Goal: Transaction & Acquisition: Purchase product/service

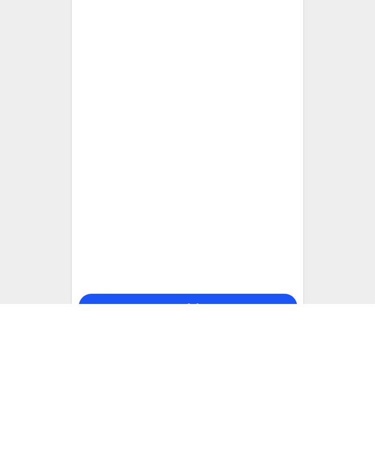
scroll to position [15, 0]
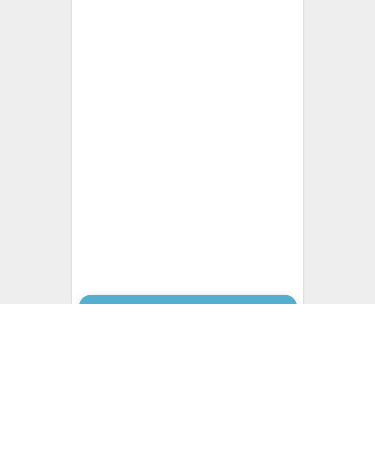
click at [194, 443] on button "Pay £262" at bounding box center [188, 455] width 218 height 25
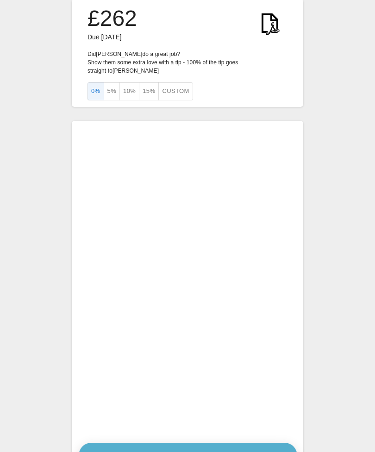
click at [189, 443] on button "Pay £262" at bounding box center [188, 455] width 218 height 25
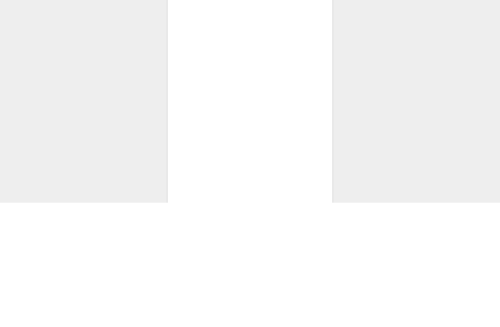
scroll to position [70, 0]
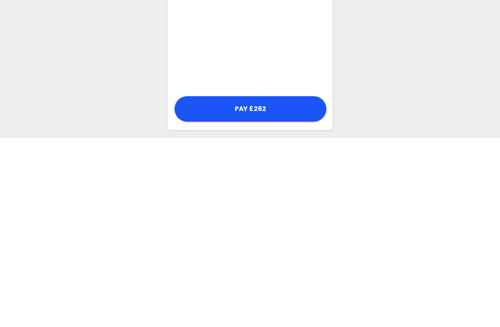
scroll to position [222, 0]
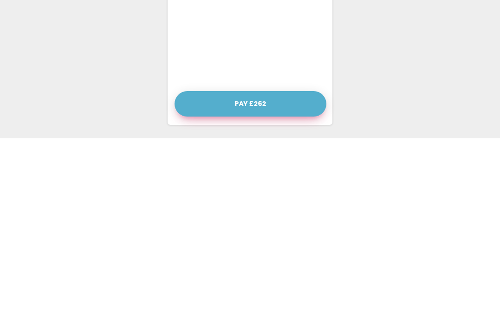
click at [255, 280] on button "Pay £262" at bounding box center [250, 292] width 152 height 25
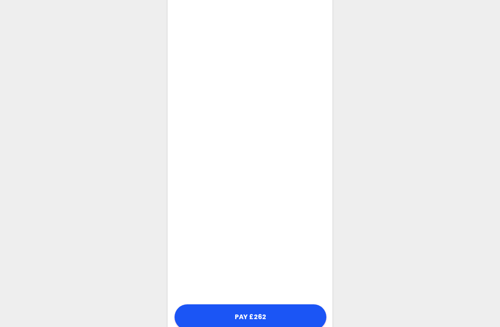
scroll to position [209, 0]
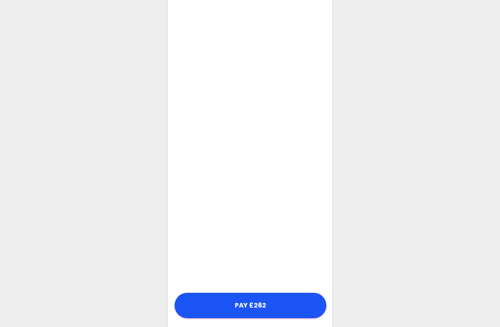
click at [384, 205] on div "£262 Due 2 October 2025 Did Felipe do a great job? Show them some extra love wi…" at bounding box center [250, 74] width 500 height 567
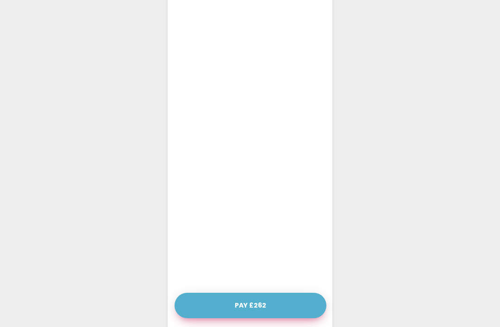
click at [256, 303] on button "Pay £262" at bounding box center [250, 305] width 152 height 25
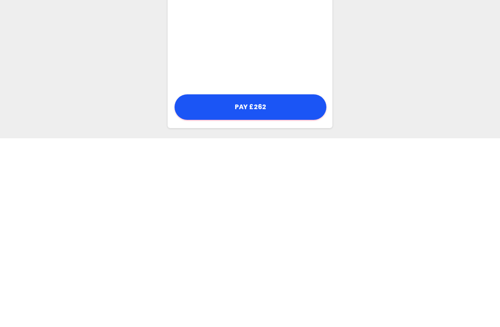
scroll to position [221, 0]
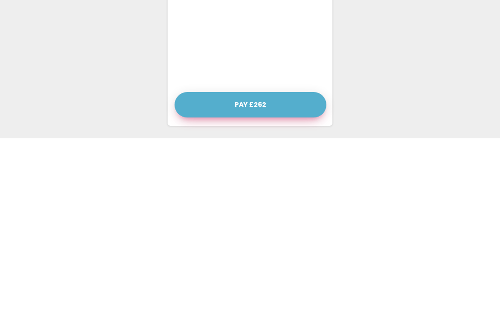
click at [258, 281] on button "Pay £262" at bounding box center [250, 293] width 152 height 25
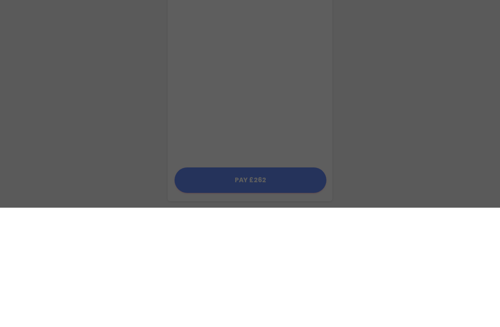
scroll to position [222, 0]
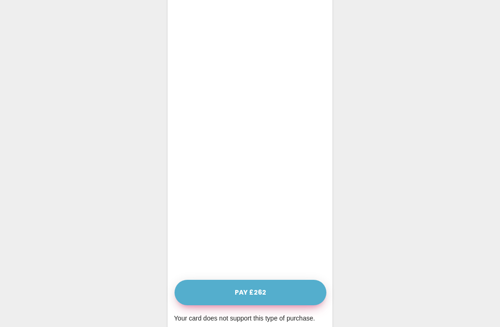
click at [254, 288] on button "Pay £262" at bounding box center [250, 292] width 152 height 25
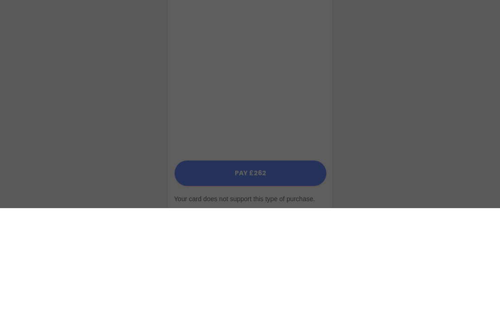
scroll to position [239, 0]
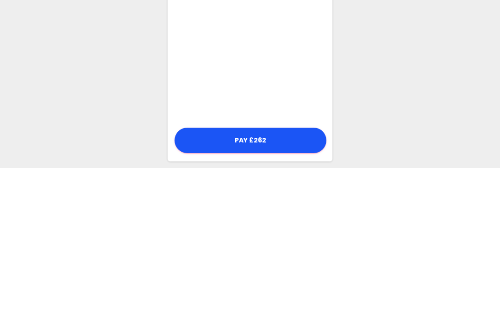
scroll to position [222, 0]
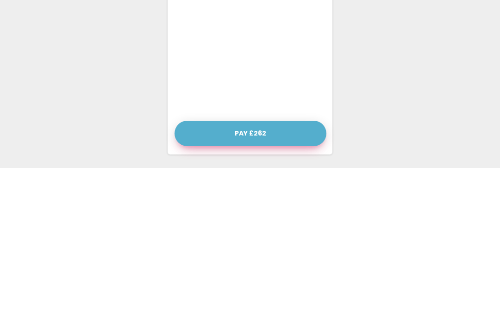
click at [250, 280] on button "Pay £262" at bounding box center [250, 292] width 152 height 25
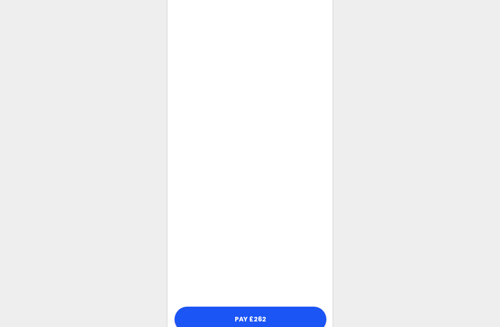
scroll to position [209, 0]
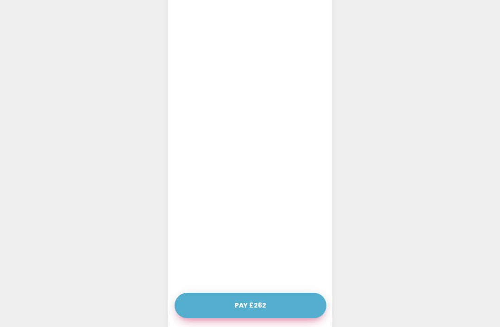
click at [249, 308] on button "Pay £262" at bounding box center [250, 305] width 152 height 25
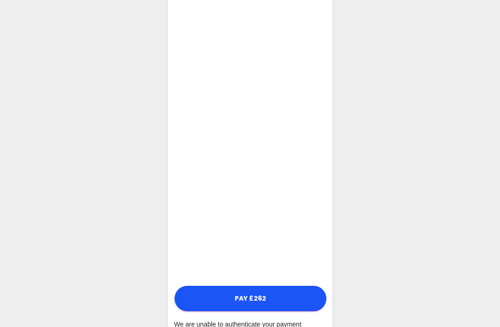
scroll to position [231, 0]
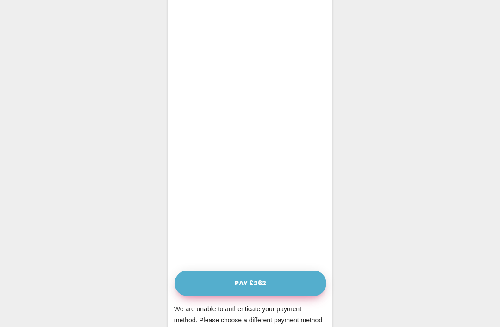
click at [257, 281] on button "Pay £262" at bounding box center [250, 283] width 152 height 25
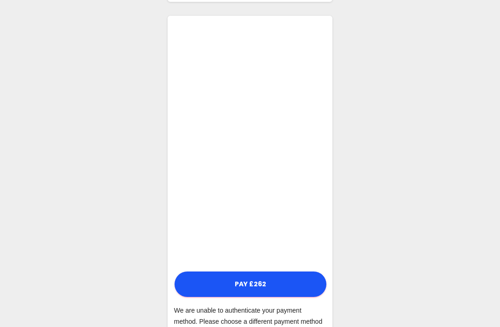
scroll to position [121, 0]
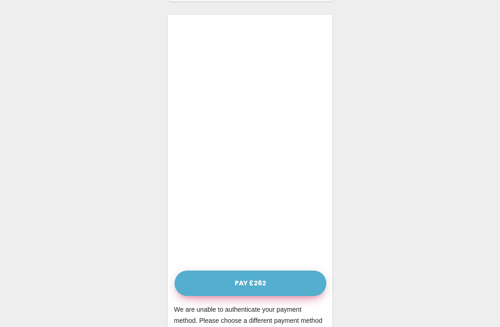
click at [258, 280] on button "Pay £262" at bounding box center [250, 283] width 152 height 25
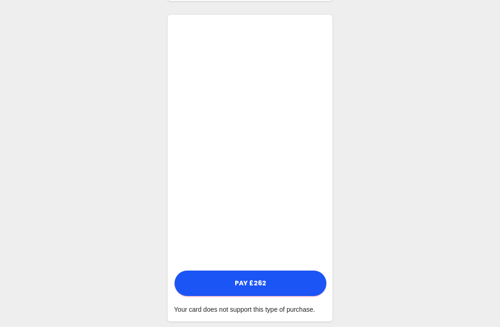
scroll to position [99, 0]
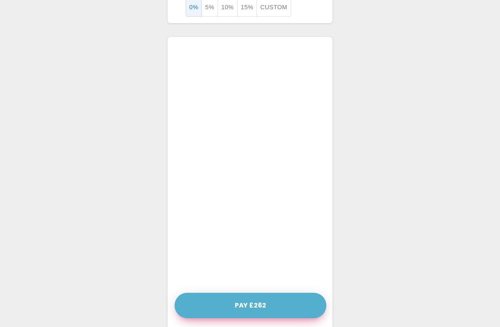
click at [255, 303] on button "Pay £262" at bounding box center [250, 305] width 152 height 25
